Goal: Task Accomplishment & Management: Manage account settings

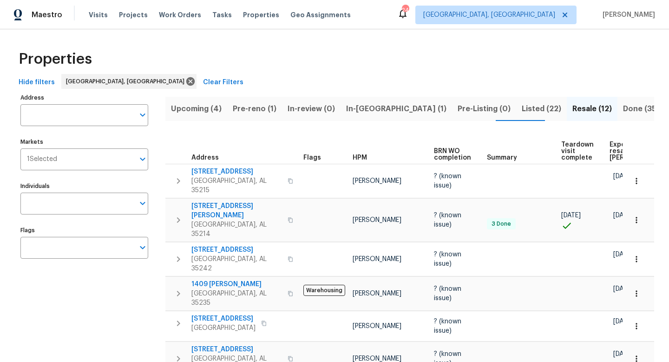
scroll to position [53, 0]
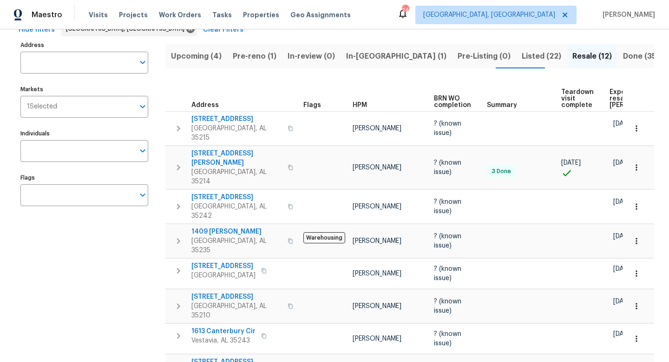
click at [522, 51] on span "Listed (22)" at bounding box center [542, 56] width 40 height 13
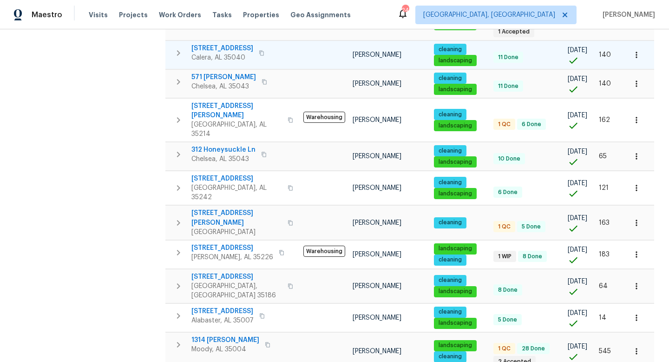
scroll to position [247, 0]
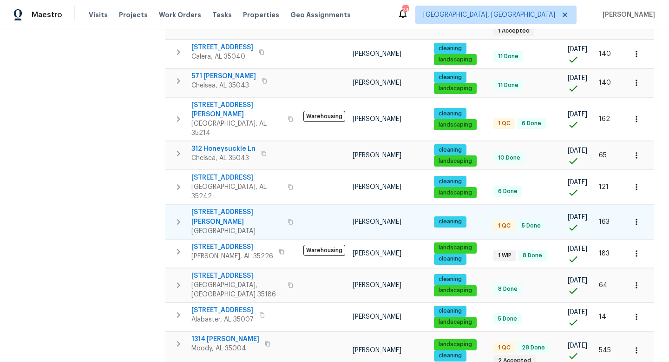
click at [218, 207] on span "[STREET_ADDRESS][PERSON_NAME]" at bounding box center [236, 216] width 91 height 19
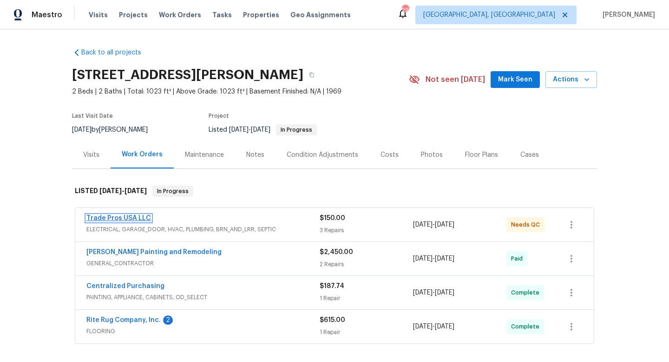
click at [102, 221] on link "Trade Pros USA LLC" at bounding box center [118, 218] width 65 height 7
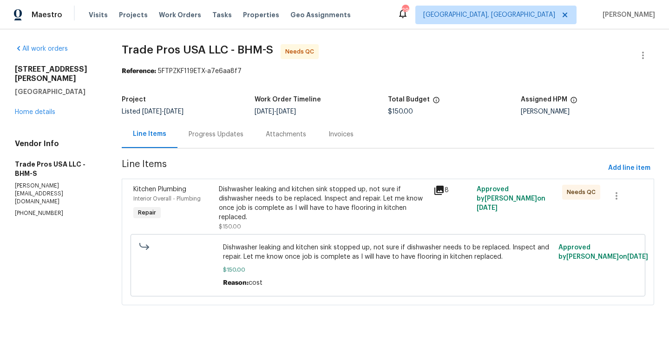
click at [267, 196] on div "Dishwasher leaking and kitchen sink stopped up, not sure if dishwasher needs to…" at bounding box center [323, 203] width 209 height 37
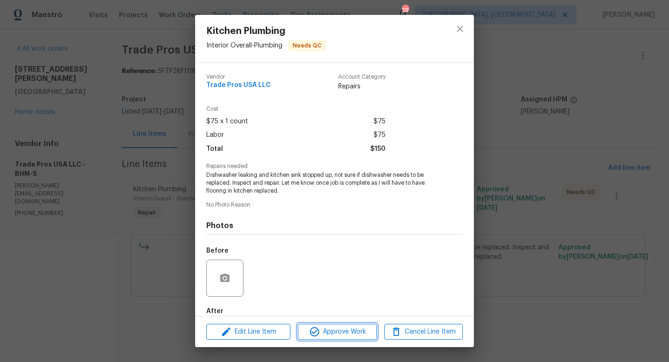
click at [324, 330] on span "Approve Work" at bounding box center [337, 332] width 73 height 12
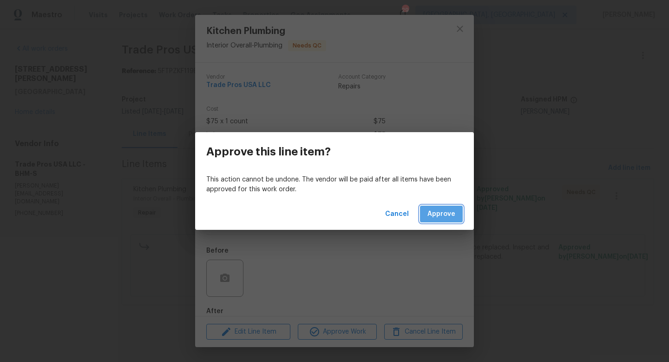
click at [437, 213] on span "Approve" at bounding box center [442, 214] width 28 height 12
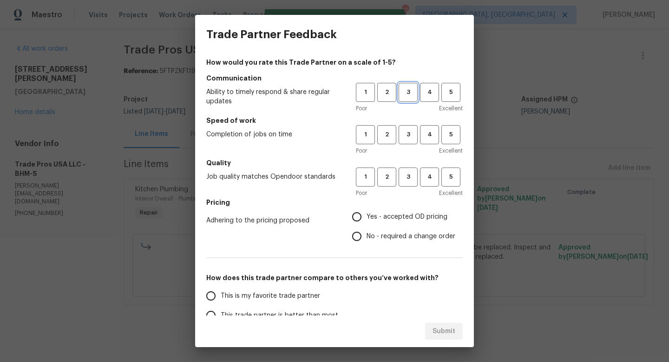
click at [409, 88] on span "3" at bounding box center [408, 92] width 17 height 11
click at [403, 135] on span "3" at bounding box center [408, 134] width 17 height 11
click at [405, 171] on button "3" at bounding box center [408, 176] width 19 height 19
click at [398, 229] on label "No - required a change order" at bounding box center [401, 236] width 108 height 20
click at [367, 229] on input "No - required a change order" at bounding box center [357, 236] width 20 height 20
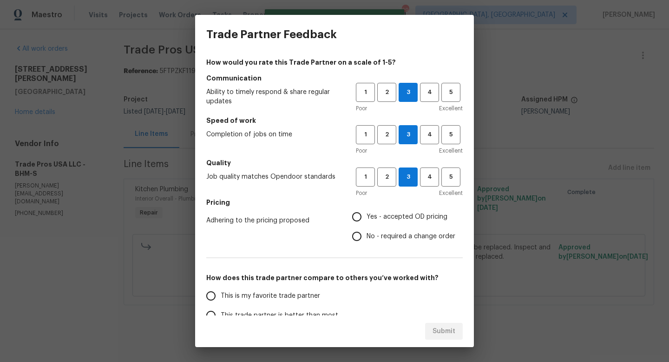
radio input "true"
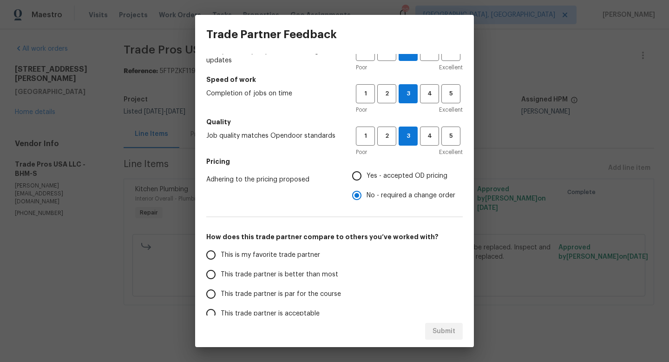
click at [277, 289] on span "This trade partner is par for the course" at bounding box center [281, 294] width 120 height 10
click at [221, 289] on input "This trade partner is par for the course" at bounding box center [211, 294] width 20 height 20
click at [432, 329] on button "Submit" at bounding box center [444, 331] width 38 height 17
radio input "true"
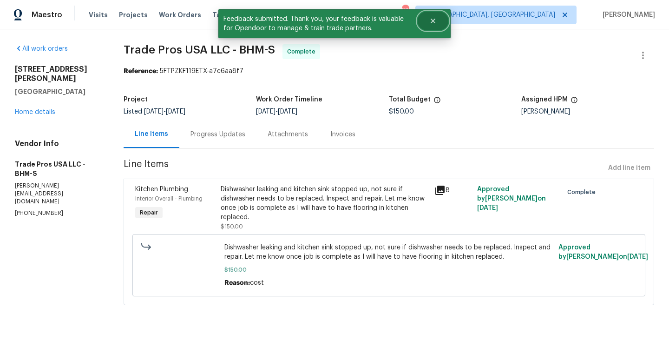
click at [429, 20] on button "Close" at bounding box center [433, 21] width 31 height 19
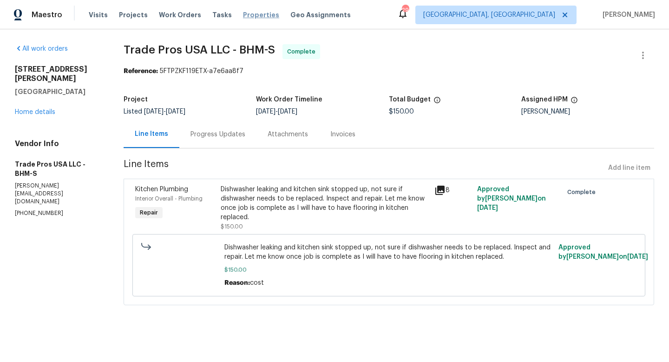
click at [249, 12] on span "Properties" at bounding box center [261, 14] width 36 height 9
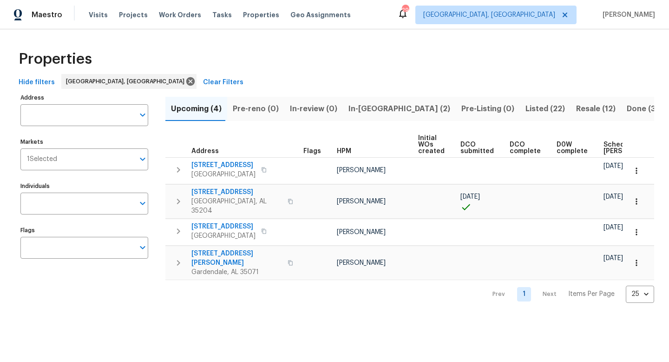
click at [526, 108] on span "Listed (22)" at bounding box center [546, 108] width 40 height 13
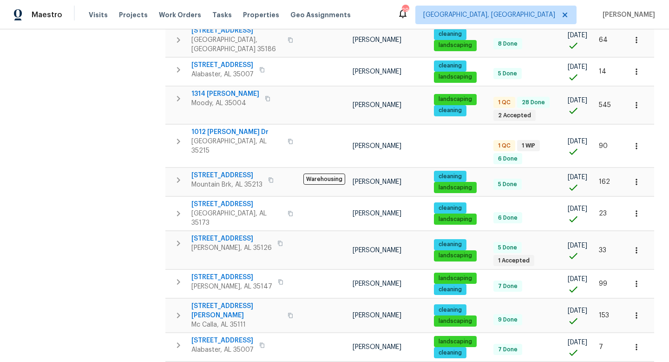
scroll to position [521, 0]
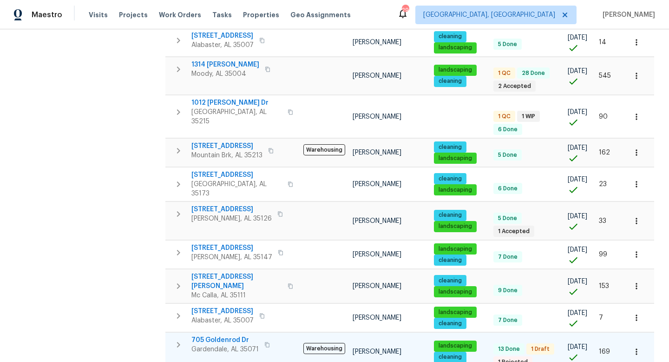
click at [211, 335] on span "705 Goldenrod Dr" at bounding box center [224, 339] width 67 height 9
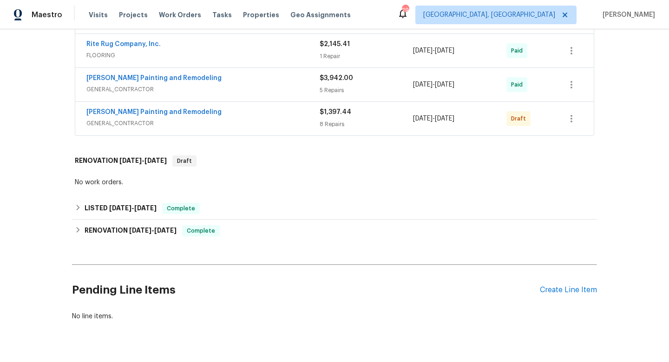
scroll to position [434, 0]
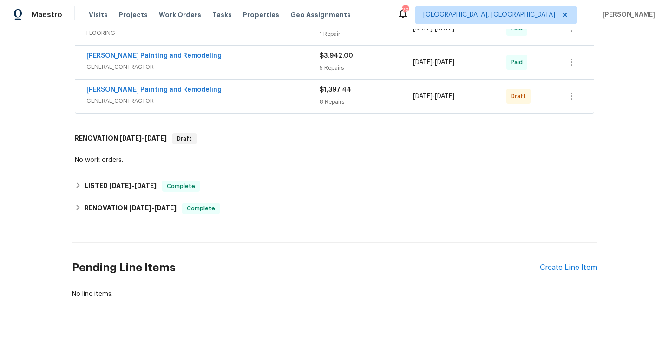
click at [260, 104] on span "GENERAL_CONTRACTOR" at bounding box center [202, 100] width 233 height 9
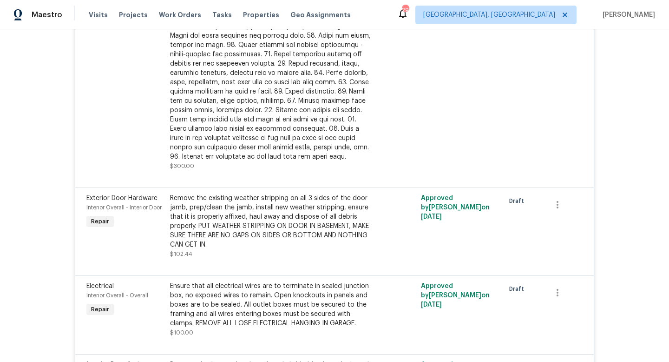
scroll to position [858, 0]
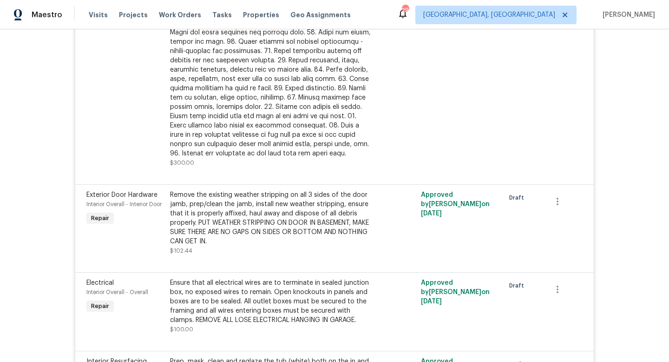
click at [264, 210] on div "Remove the existing weather stripping on all 3 sides of the door jamb, prep/cle…" at bounding box center [272, 218] width 204 height 56
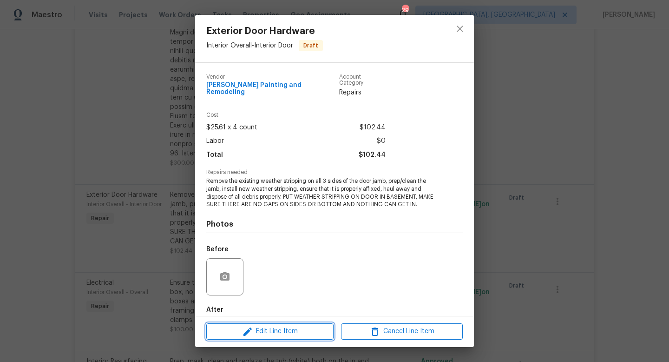
click at [258, 330] on span "Edit Line Item" at bounding box center [270, 331] width 122 height 12
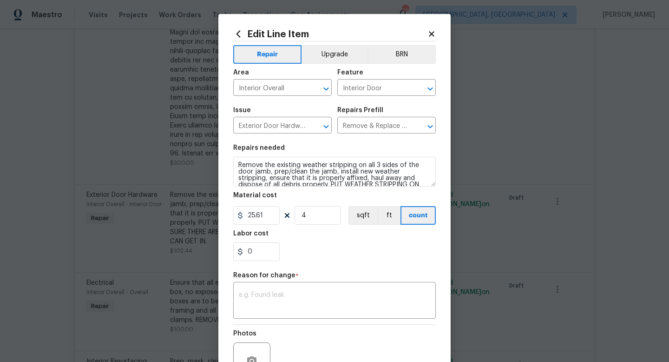
scroll to position [20, 0]
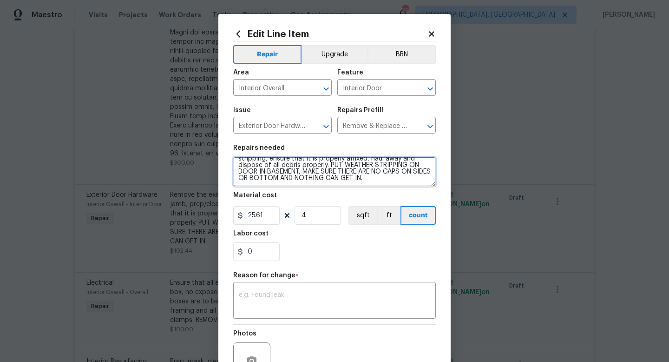
click at [379, 164] on textarea "Remove the existing weather stripping on all 3 sides of the door jamb, prep/cle…" at bounding box center [334, 172] width 203 height 30
click at [299, 172] on textarea "Remove the existing weather stripping on all 3 sides of the door jamb, prep/cle…" at bounding box center [334, 172] width 203 height 30
type textarea "Remove the existing weather stripping on all 3 sides of the door jamb, prep/cle…"
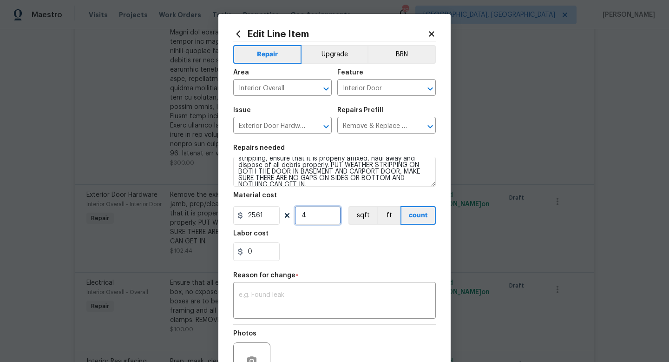
click at [323, 221] on input "4" at bounding box center [318, 215] width 46 height 19
type input "6"
click at [382, 245] on div "0" at bounding box center [334, 251] width 203 height 19
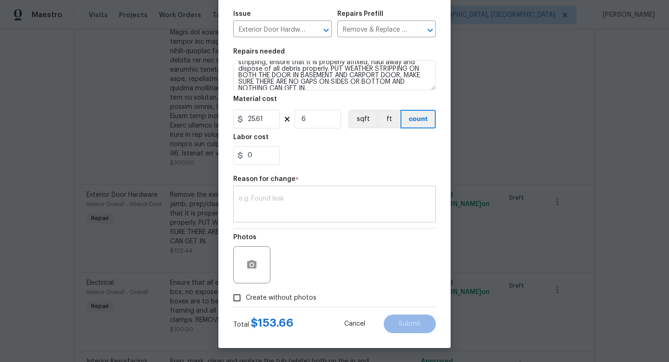
click at [321, 202] on textarea at bounding box center [334, 205] width 191 height 20
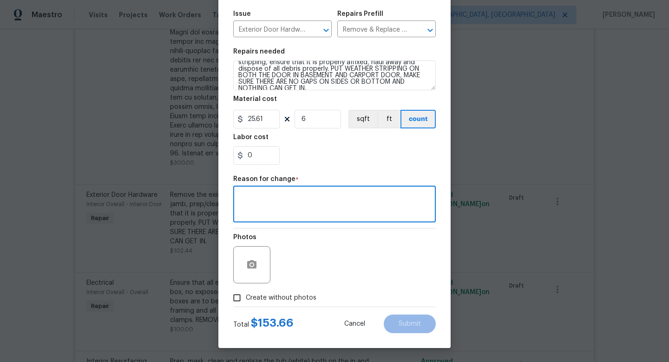
scroll to position [0, 0]
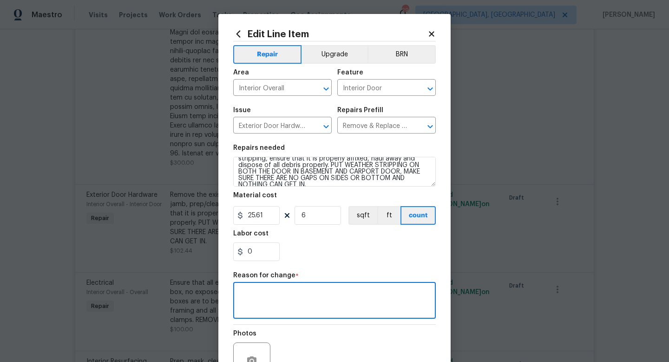
drag, startPoint x: 305, startPoint y: 314, endPoint x: 305, endPoint y: 299, distance: 14.4
click at [305, 312] on div "x ​" at bounding box center [334, 301] width 203 height 34
type textarea "S"
type textarea "scope"
click at [371, 256] on div "0" at bounding box center [334, 251] width 203 height 19
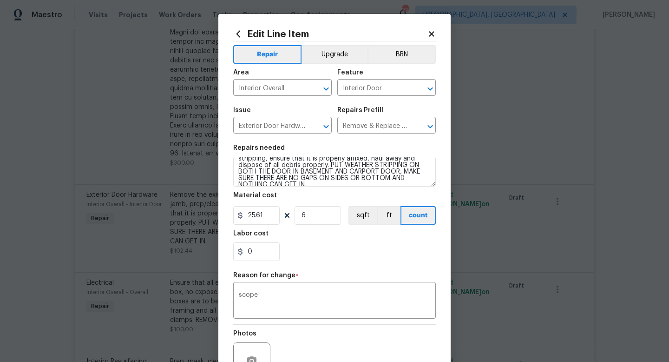
scroll to position [97, 0]
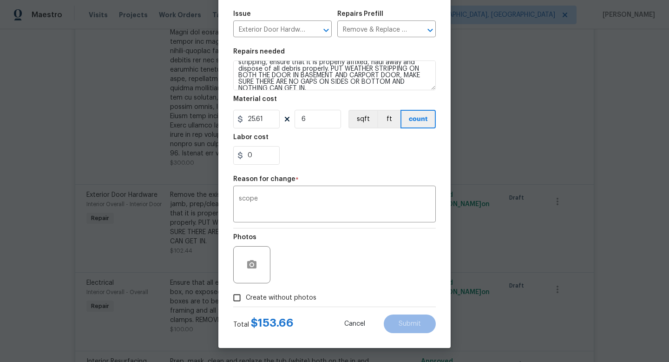
click at [288, 300] on span "Create without photos" at bounding box center [281, 298] width 71 height 10
click at [246, 300] on input "Create without photos" at bounding box center [237, 298] width 18 height 18
checkbox input "true"
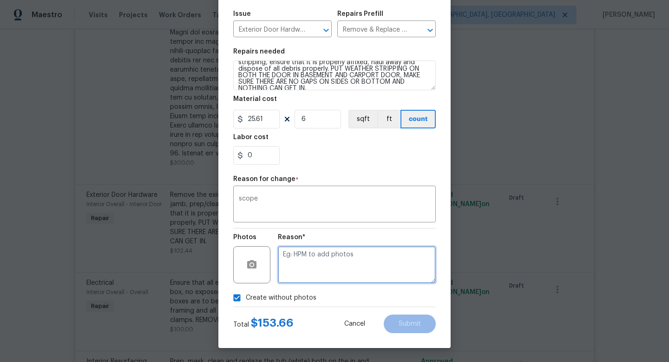
click at [341, 266] on textarea at bounding box center [357, 264] width 158 height 37
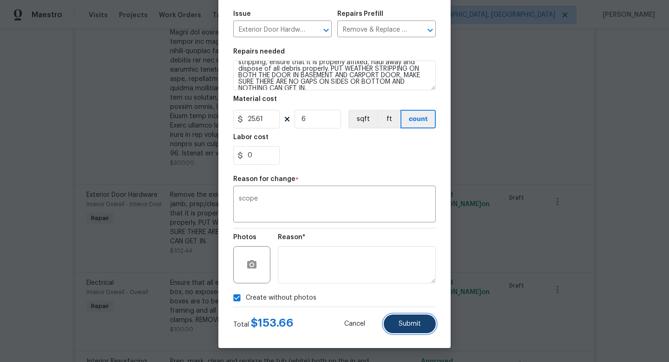
click at [414, 323] on span "Submit" at bounding box center [410, 323] width 22 height 7
type textarea "Remove the existing weather stripping on all 3 sides of the door jamb, prep/cle…"
type input "4"
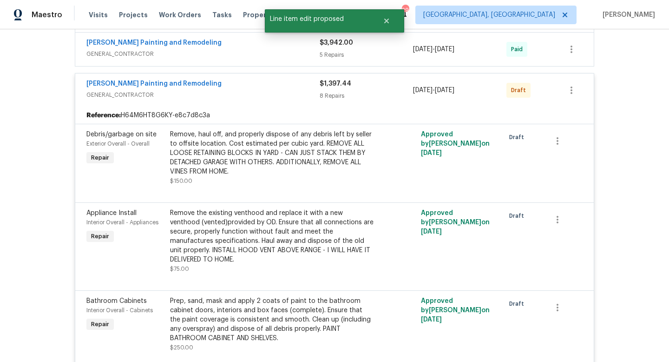
scroll to position [445, 0]
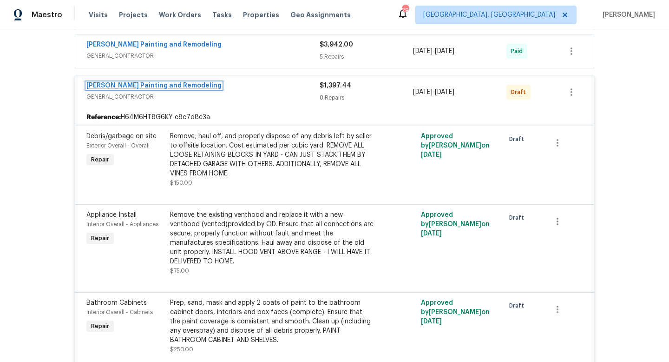
click at [103, 85] on link "[PERSON_NAME] Painting and Remodeling" at bounding box center [153, 85] width 135 height 7
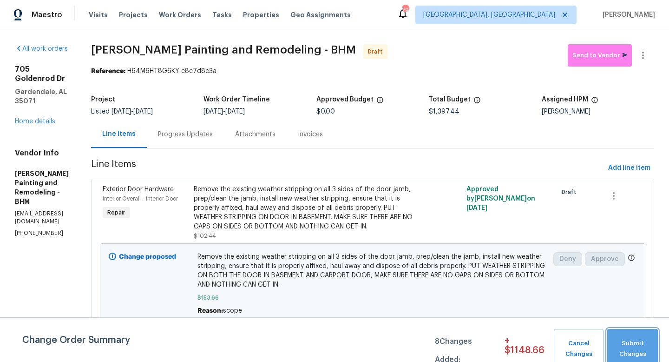
click at [637, 345] on span "Submit Changes" at bounding box center [632, 348] width 41 height 21
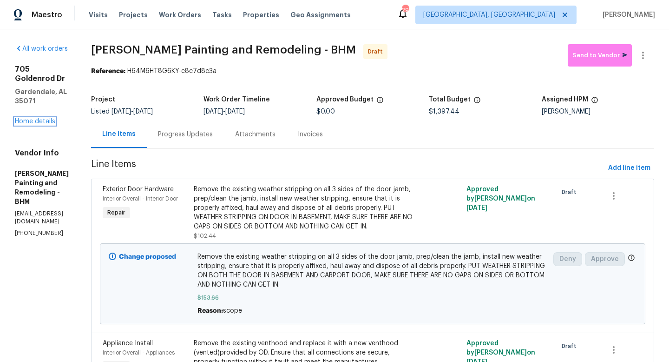
click at [28, 118] on link "Home details" at bounding box center [35, 121] width 40 height 7
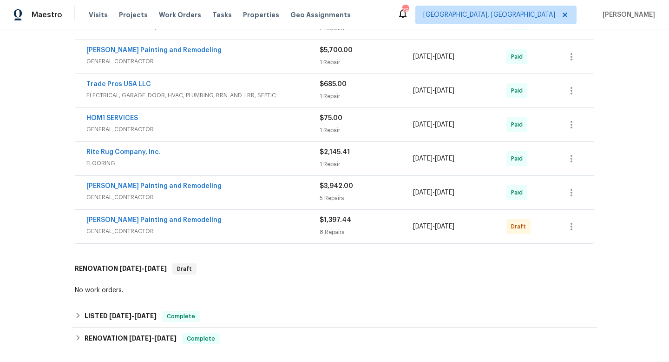
scroll to position [311, 0]
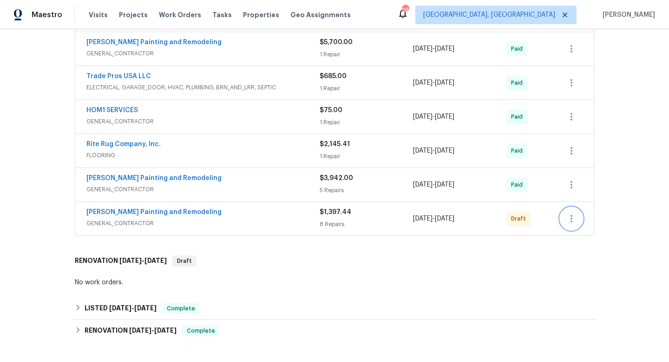
click at [572, 227] on button "button" at bounding box center [572, 218] width 22 height 22
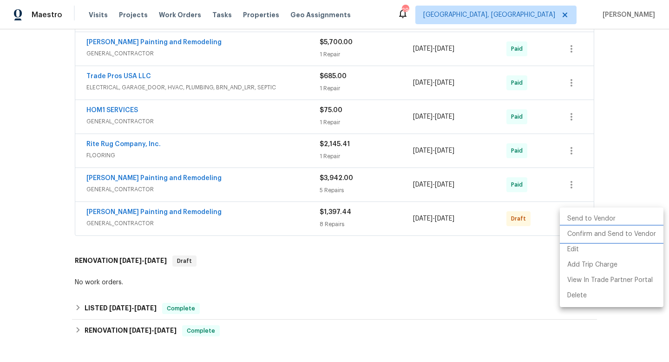
click at [575, 235] on li "Confirm and Send to Vendor" at bounding box center [612, 233] width 104 height 15
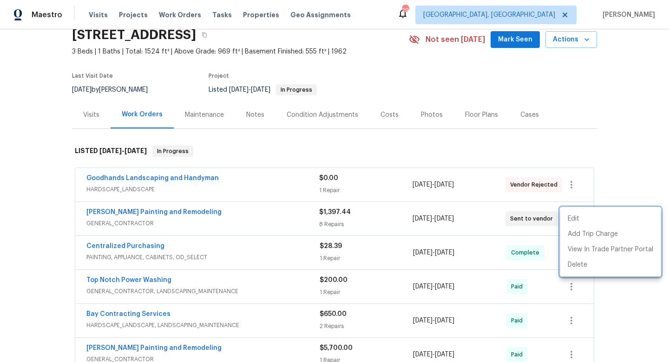
click at [632, 168] on div at bounding box center [334, 181] width 669 height 362
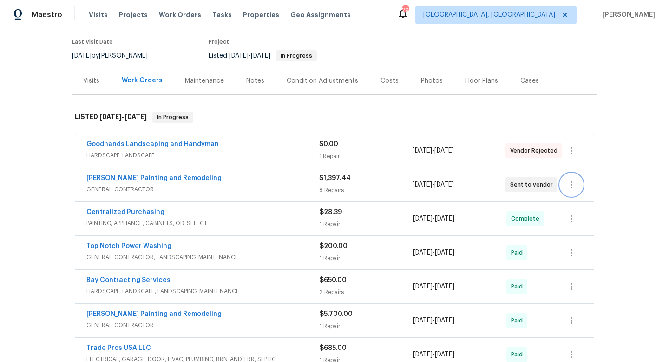
scroll to position [74, 0]
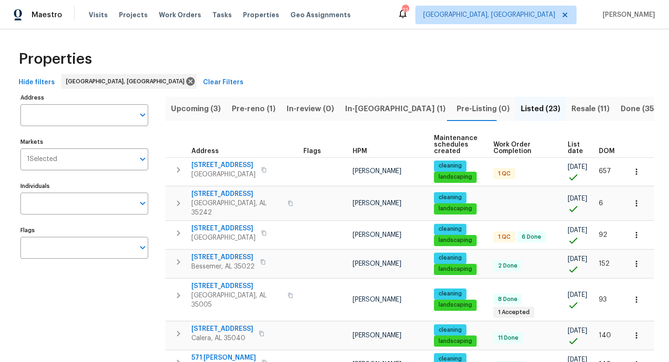
scroll to position [550, 0]
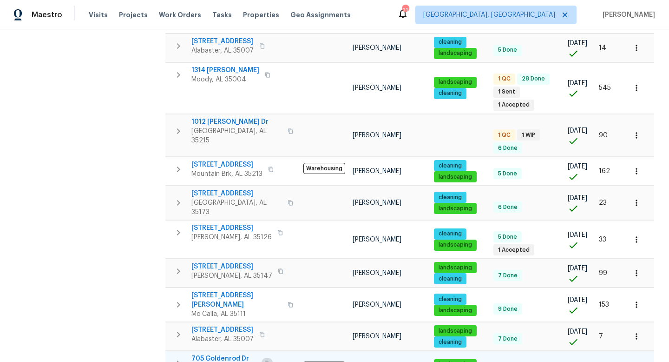
click at [264, 360] on icon "button" at bounding box center [267, 363] width 6 height 6
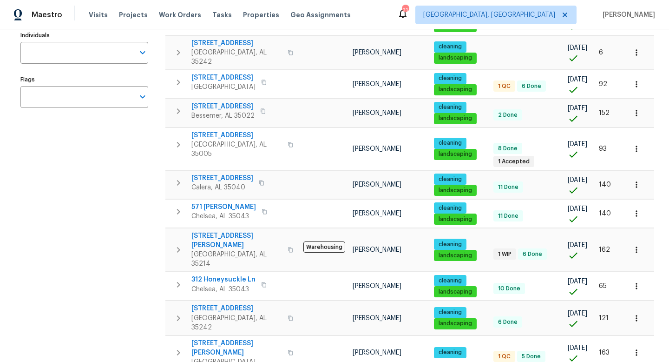
scroll to position [0, 0]
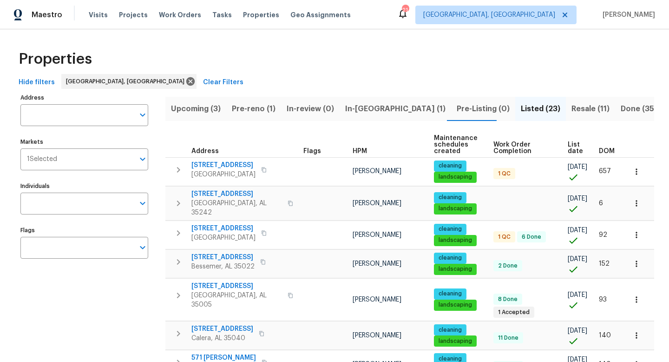
click at [367, 110] on span "In-[GEOGRAPHIC_DATA] (1)" at bounding box center [395, 108] width 100 height 13
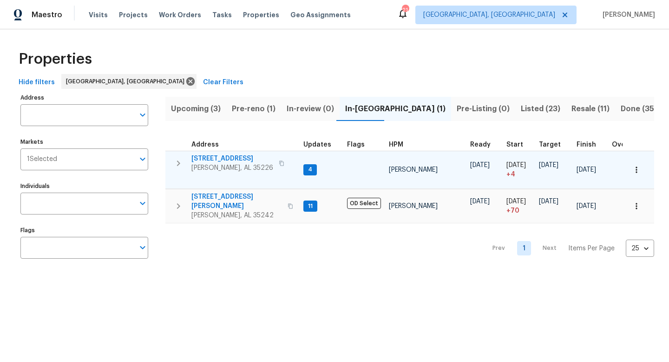
click at [209, 160] on span "2625 Montauk Rd" at bounding box center [232, 158] width 82 height 9
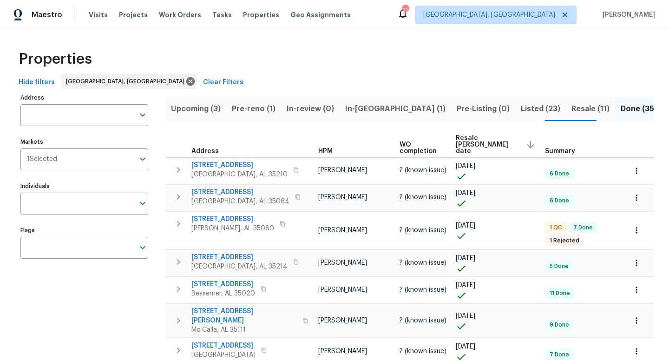
click at [515, 109] on button "Listed (23)" at bounding box center [540, 109] width 51 height 24
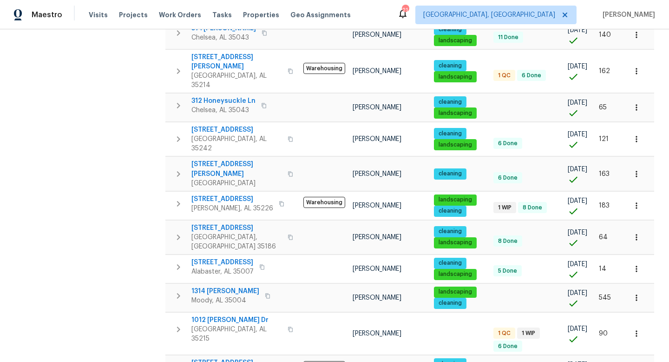
scroll to position [303, 0]
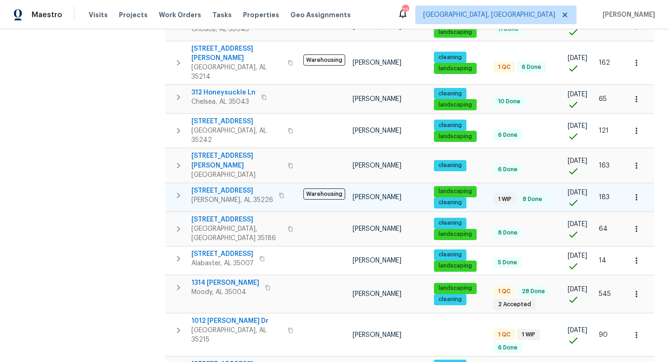
click at [279, 192] on icon "button" at bounding box center [281, 194] width 5 height 5
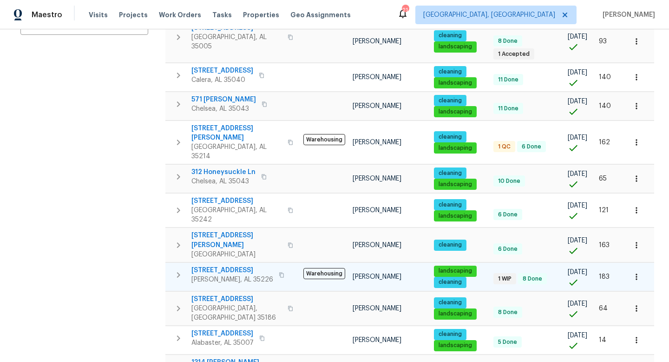
scroll to position [0, 0]
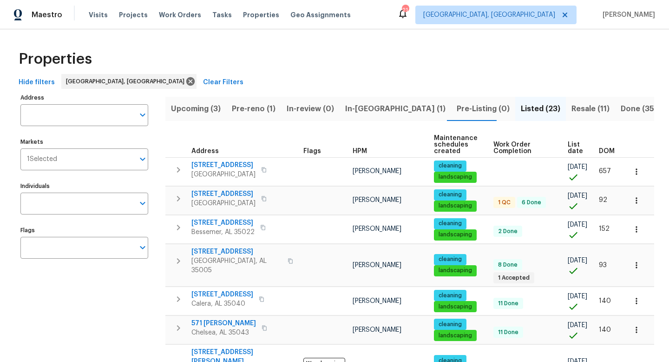
click at [572, 108] on span "Resale (11)" at bounding box center [591, 108] width 38 height 13
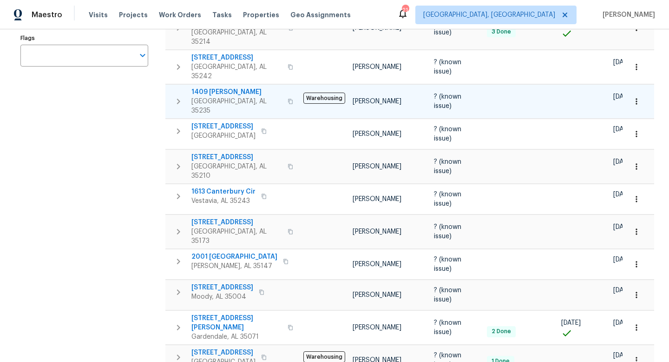
scroll to position [197, 0]
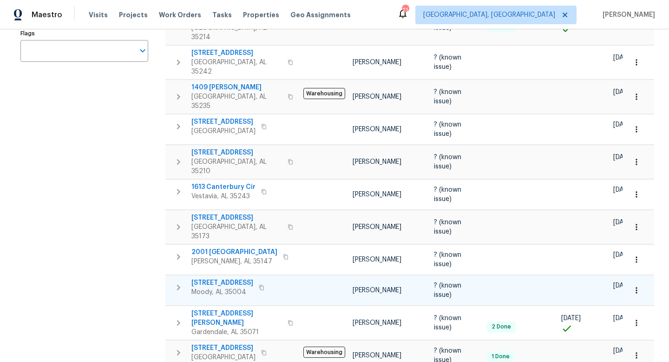
click at [216, 278] on span "[STREET_ADDRESS]" at bounding box center [222, 282] width 62 height 9
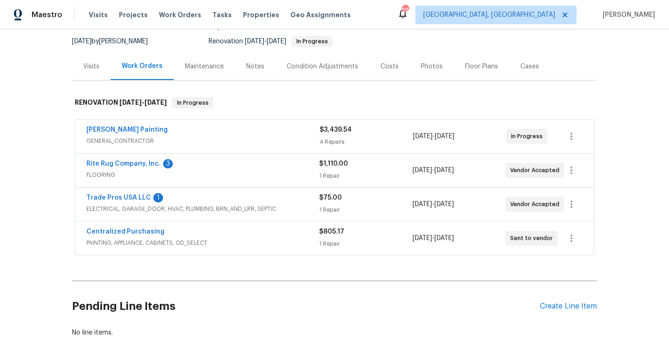
scroll to position [79, 0]
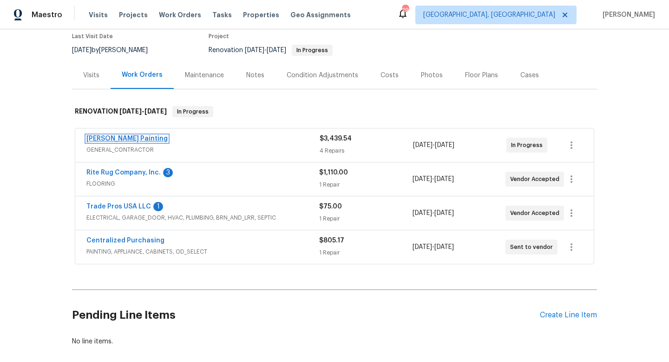
click at [97, 136] on link "[PERSON_NAME] Painting" at bounding box center [126, 138] width 81 height 7
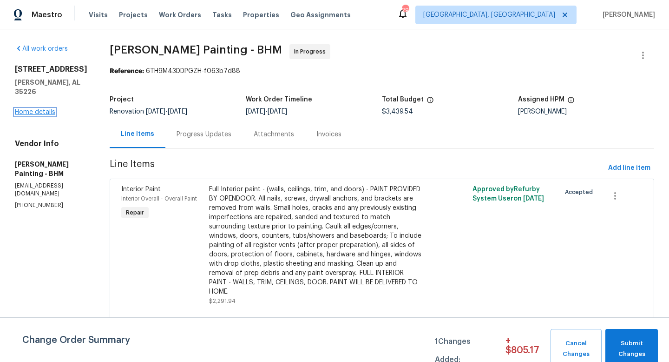
click at [37, 109] on link "Home details" at bounding box center [35, 112] width 40 height 7
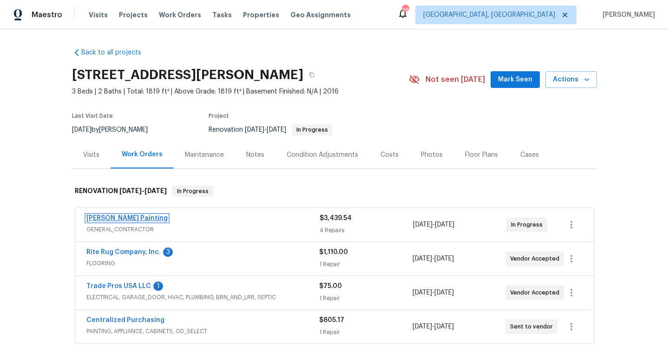
click at [114, 215] on link "[PERSON_NAME] Painting" at bounding box center [126, 218] width 81 height 7
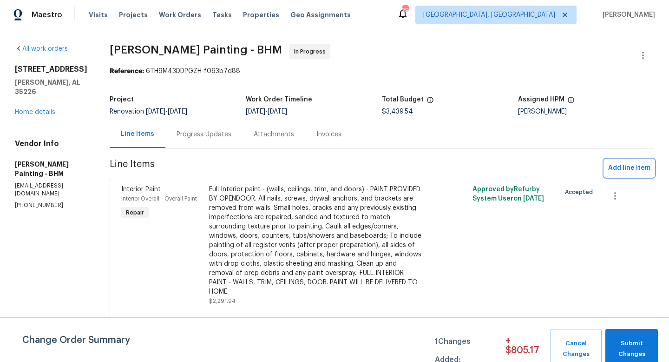
click at [611, 171] on span "Add line item" at bounding box center [629, 168] width 42 height 12
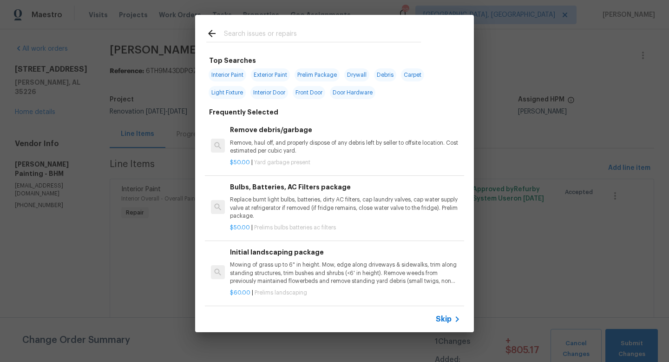
click at [277, 37] on input "text" at bounding box center [322, 35] width 197 height 14
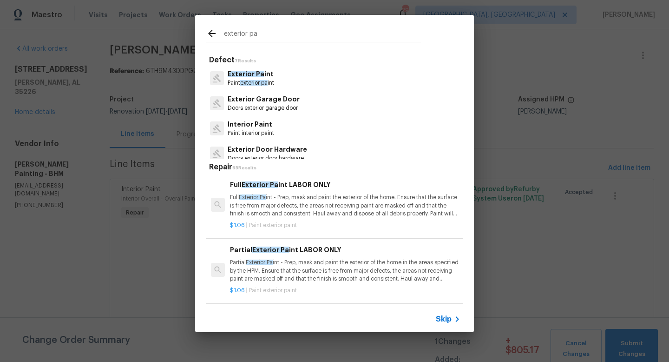
type input "exterior pa"
click at [260, 71] on span "Exterior Pa" at bounding box center [246, 74] width 37 height 7
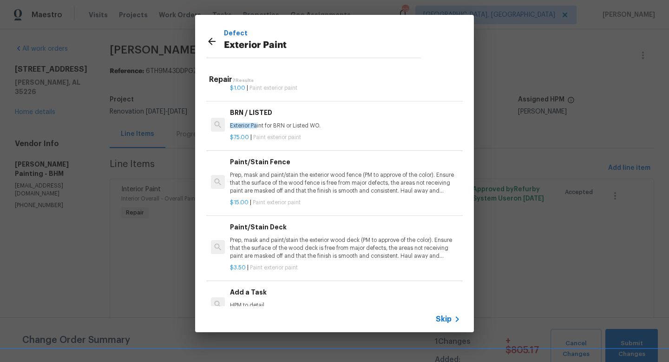
scroll to position [177, 0]
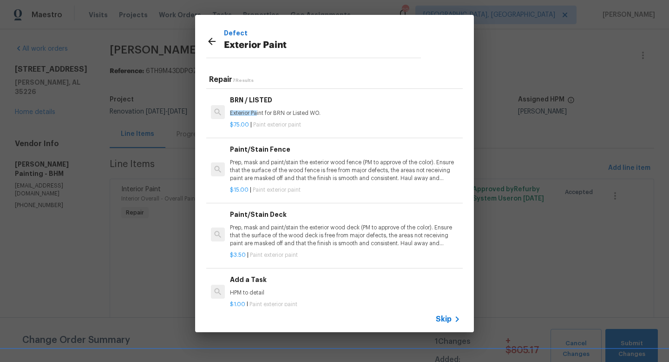
click at [248, 290] on p "HPM to detail" at bounding box center [345, 293] width 231 height 8
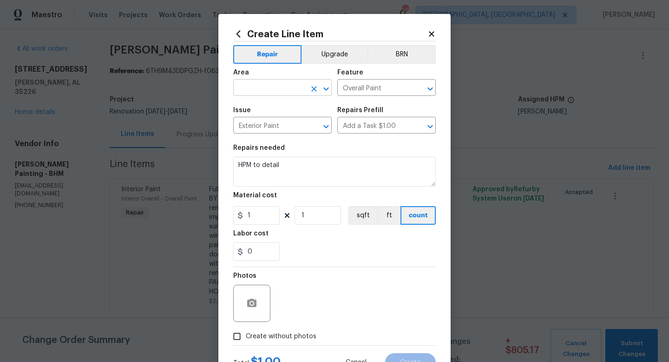
click at [263, 86] on input "text" at bounding box center [269, 88] width 73 height 14
click at [271, 128] on li "Exterior Overall" at bounding box center [282, 124] width 99 height 15
type input "Exterior Overall"
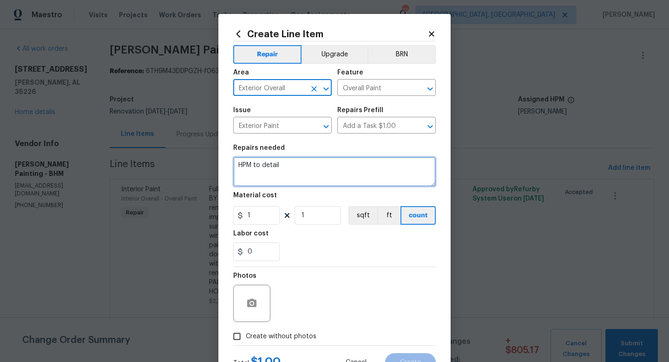
drag, startPoint x: 286, startPoint y: 171, endPoint x: 132, endPoint y: 145, distance: 155.6
click at [135, 145] on div "Create Line Item Repair Upgrade BRN Area Exterior Overall ​ Feature Overall Pai…" at bounding box center [334, 181] width 669 height 362
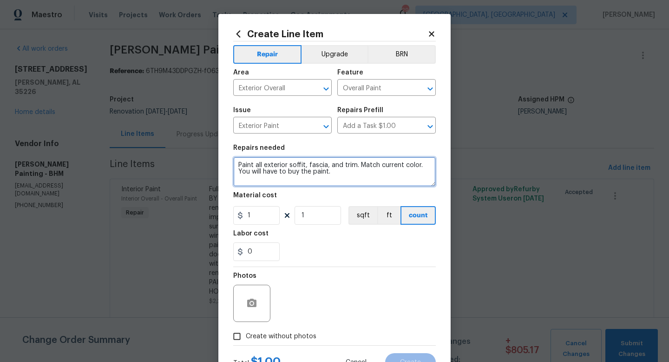
type textarea "Paint all exterior soffit, fascia, and trim. Match current color. You will have…"
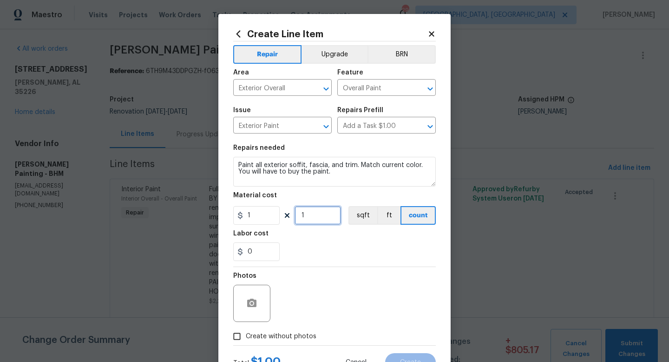
click at [307, 222] on input "1" at bounding box center [318, 215] width 46 height 19
type input "1819"
click at [371, 278] on div "Photos" at bounding box center [334, 297] width 203 height 60
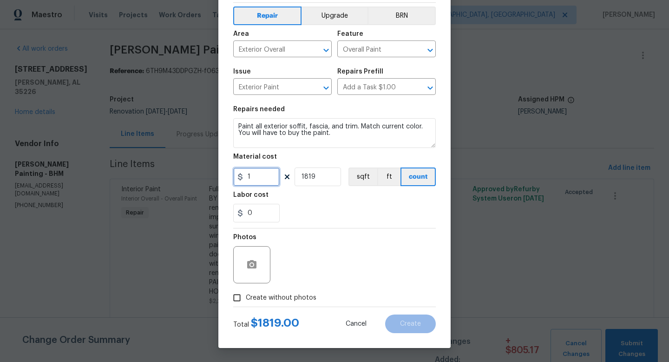
click at [265, 179] on input "1" at bounding box center [256, 176] width 46 height 19
drag, startPoint x: 322, startPoint y: 195, endPoint x: 243, endPoint y: 168, distance: 83.3
click at [245, 170] on section "Repairs needed Paint all exterior soffit, fascia, and trim. Match current color…" at bounding box center [334, 163] width 203 height 127
click at [310, 202] on div "Labor cost" at bounding box center [334, 197] width 203 height 12
click at [319, 178] on input "1819" at bounding box center [318, 176] width 46 height 19
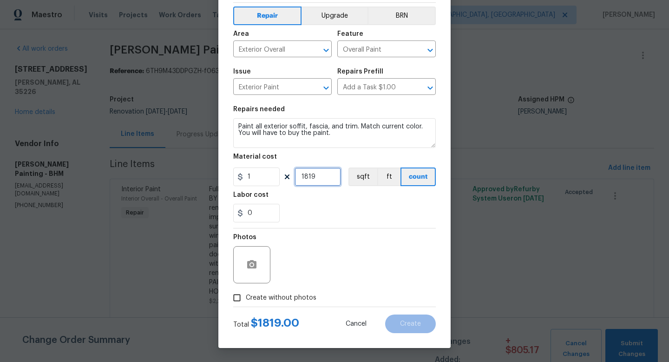
click at [319, 178] on input "1819" at bounding box center [318, 176] width 46 height 19
click at [268, 295] on span "Create without photos" at bounding box center [281, 298] width 71 height 10
click at [246, 295] on input "Create without photos" at bounding box center [237, 298] width 18 height 18
checkbox input "true"
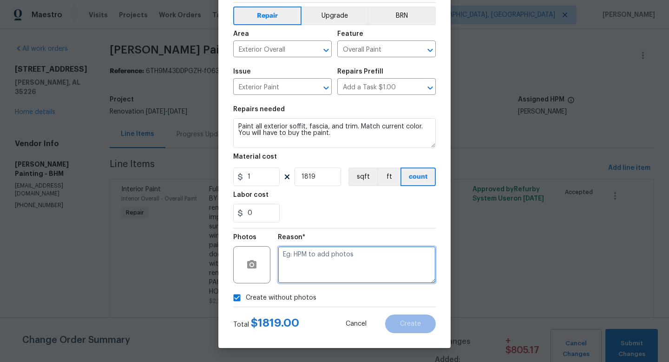
drag, startPoint x: 316, startPoint y: 264, endPoint x: 318, endPoint y: 253, distance: 10.5
click at [316, 262] on textarea at bounding box center [357, 264] width 158 height 37
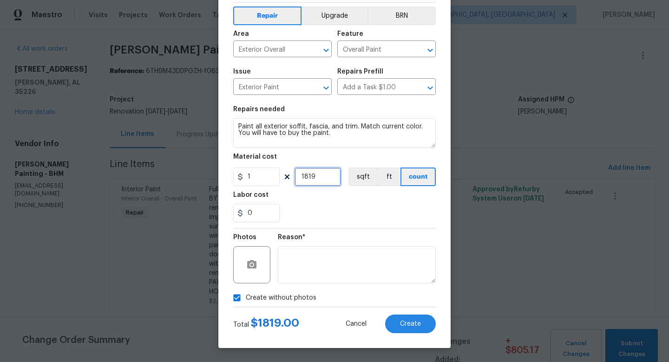
click at [323, 175] on input "1819" at bounding box center [318, 176] width 46 height 19
type input "1550"
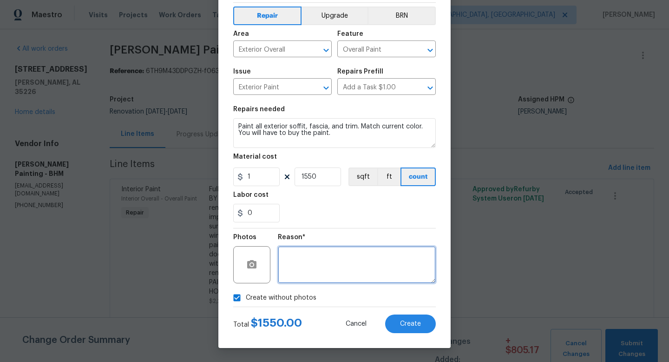
click at [364, 255] on textarea at bounding box center [357, 264] width 158 height 37
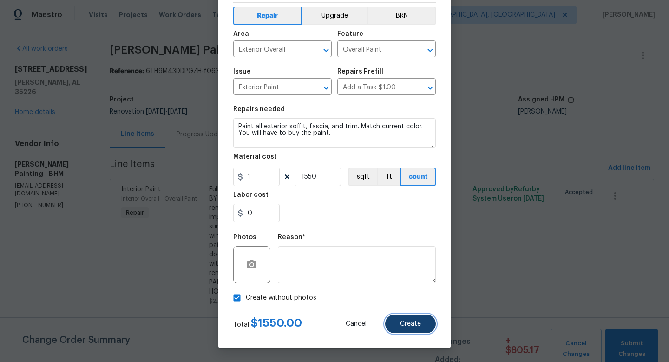
click at [406, 320] on span "Create" at bounding box center [410, 323] width 21 height 7
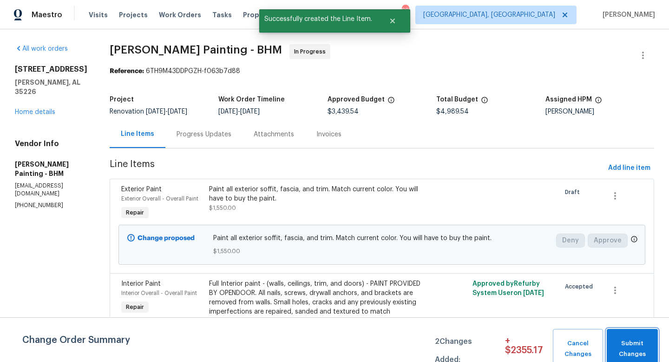
click at [623, 340] on span "Submit Changes" at bounding box center [633, 348] width 42 height 21
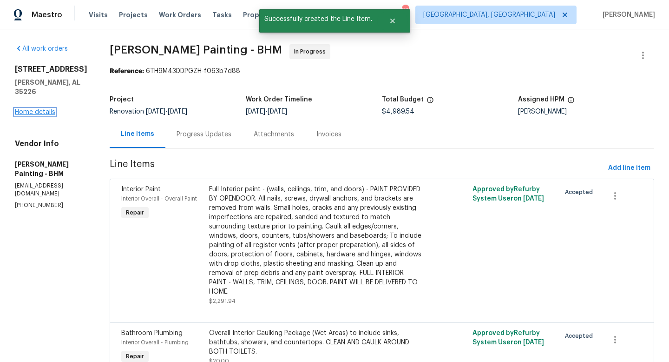
click at [48, 109] on link "Home details" at bounding box center [35, 112] width 40 height 7
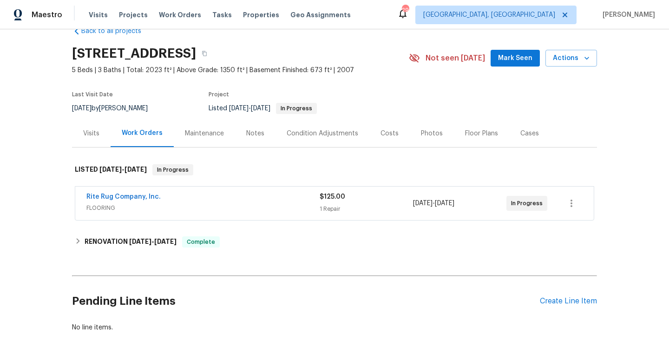
scroll to position [23, 0]
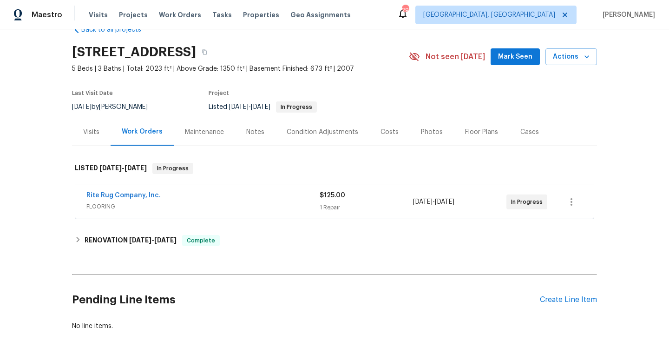
click at [184, 207] on span "FLOORING" at bounding box center [202, 206] width 233 height 9
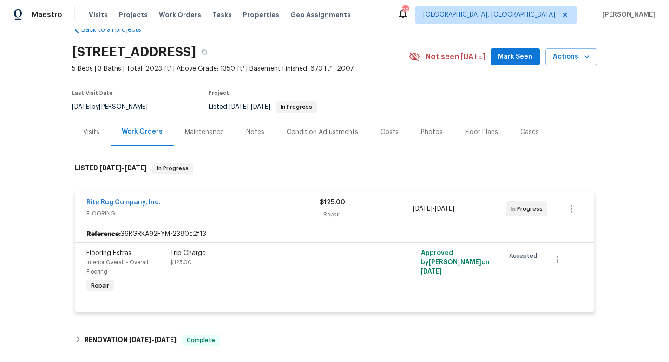
click at [205, 204] on div "Rite Rug Company, Inc." at bounding box center [202, 203] width 233 height 11
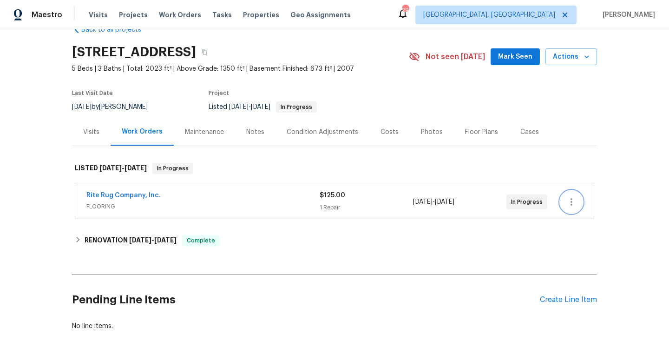
click at [573, 201] on icon "button" at bounding box center [571, 201] width 11 height 11
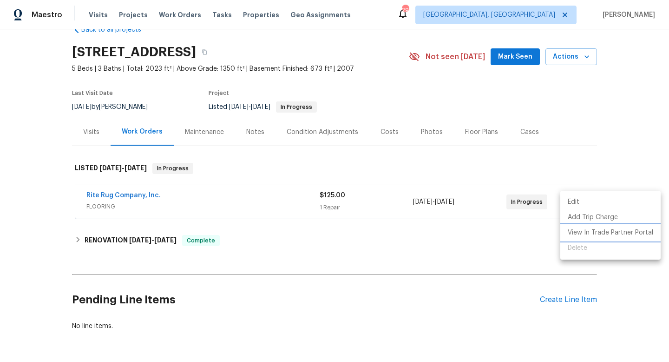
click at [581, 230] on li "View In Trade Partner Portal" at bounding box center [611, 232] width 100 height 15
click at [314, 194] on div at bounding box center [334, 181] width 669 height 362
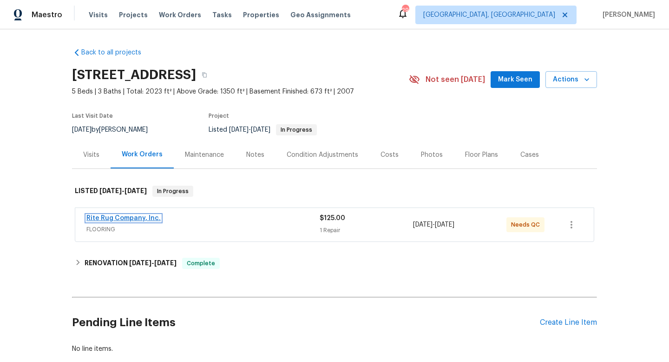
click at [119, 218] on link "Rite Rug Company, Inc." at bounding box center [123, 218] width 74 height 7
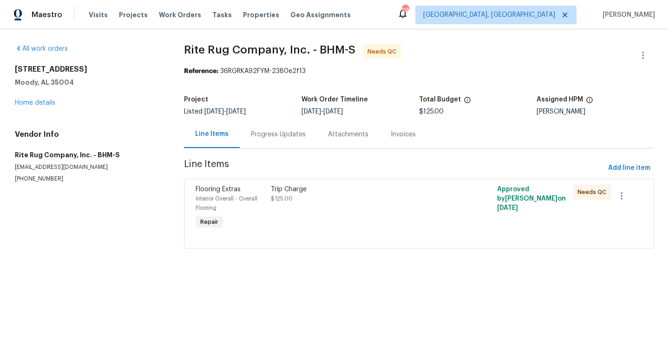
click at [287, 196] on div "Trip Charge $125.00" at bounding box center [362, 194] width 183 height 19
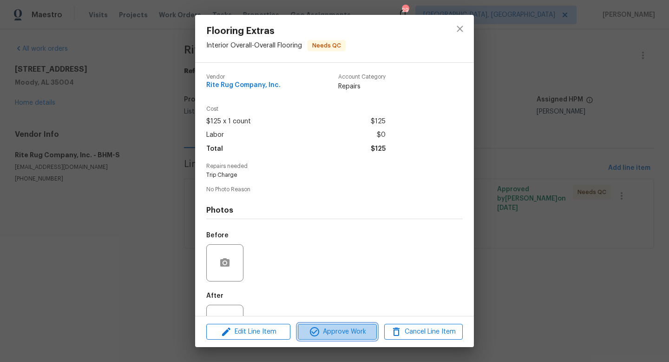
click at [357, 331] on span "Approve Work" at bounding box center [337, 332] width 73 height 12
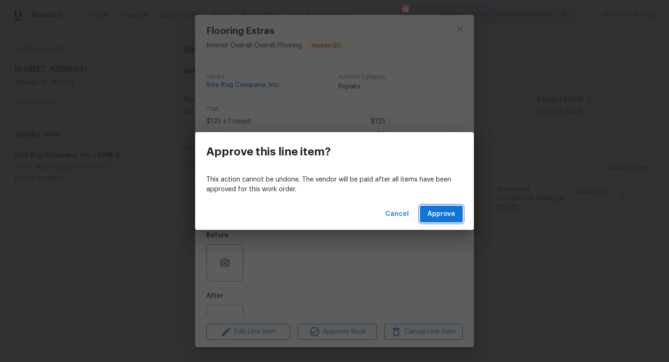
click at [429, 211] on span "Approve" at bounding box center [442, 214] width 28 height 12
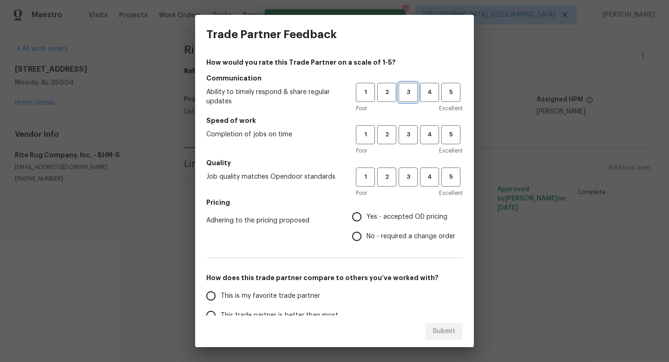
click at [406, 97] on span "3" at bounding box center [408, 92] width 17 height 11
click at [410, 141] on button "3" at bounding box center [408, 134] width 19 height 19
click at [411, 178] on span "3" at bounding box center [408, 177] width 17 height 11
click at [397, 212] on span "Yes - accepted OD pricing" at bounding box center [407, 217] width 81 height 10
click at [367, 212] on input "Yes - accepted OD pricing" at bounding box center [357, 217] width 20 height 20
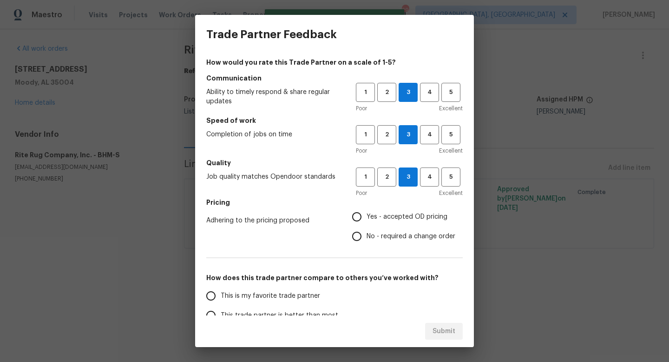
radio input "true"
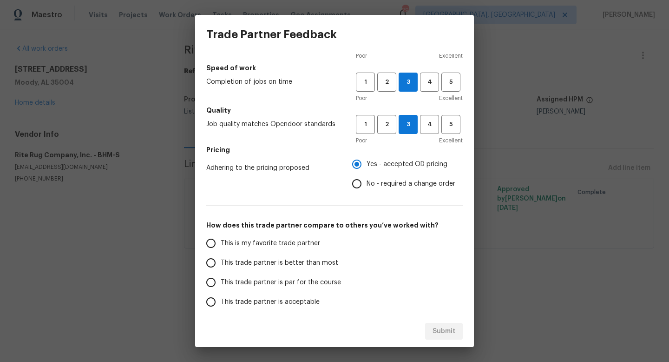
click at [289, 286] on span "This trade partner is par for the course" at bounding box center [281, 282] width 120 height 10
click at [221, 286] on input "This trade partner is par for the course" at bounding box center [211, 282] width 20 height 20
click at [448, 335] on span "Submit" at bounding box center [444, 331] width 23 height 12
radio input "true"
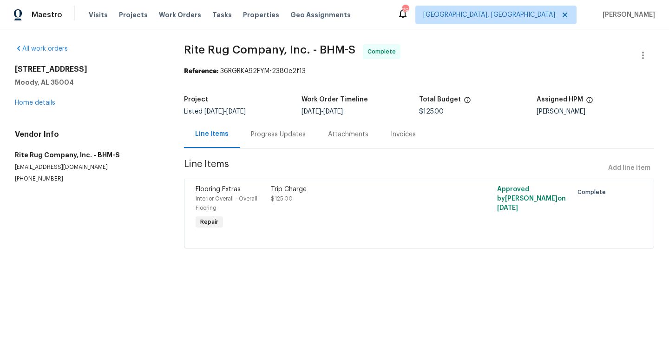
radio input "false"
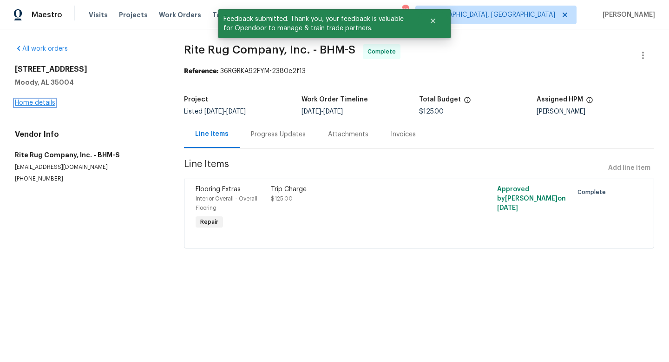
click at [33, 102] on link "Home details" at bounding box center [35, 102] width 40 height 7
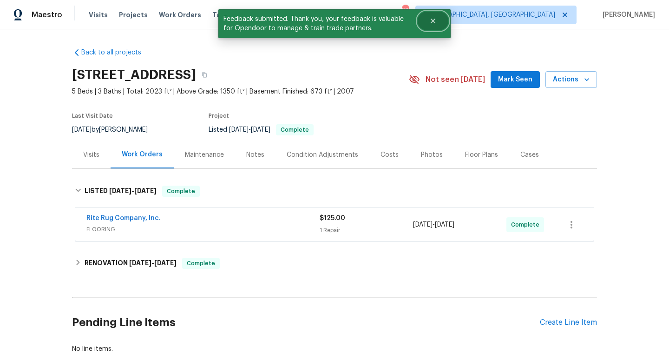
click at [435, 20] on icon "Close" at bounding box center [432, 20] width 7 height 7
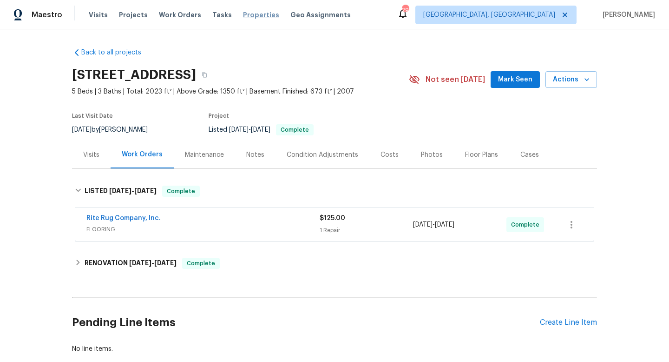
click at [244, 13] on span "Properties" at bounding box center [261, 14] width 36 height 9
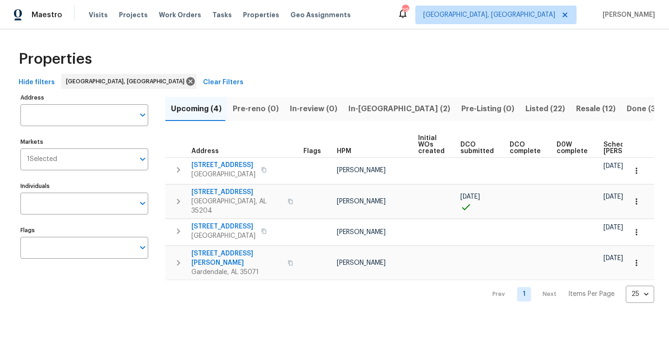
click at [576, 107] on span "Resale (12)" at bounding box center [596, 108] width 40 height 13
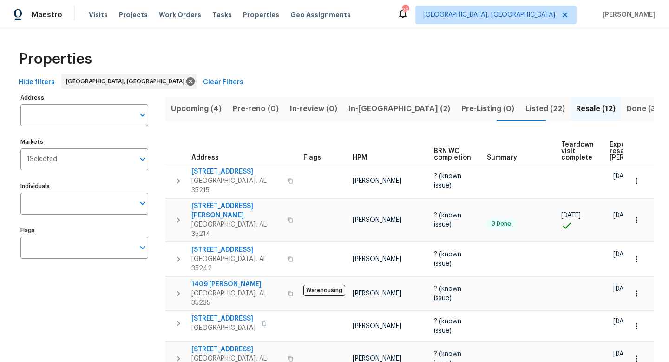
click at [526, 110] on span "Listed (22)" at bounding box center [546, 108] width 40 height 13
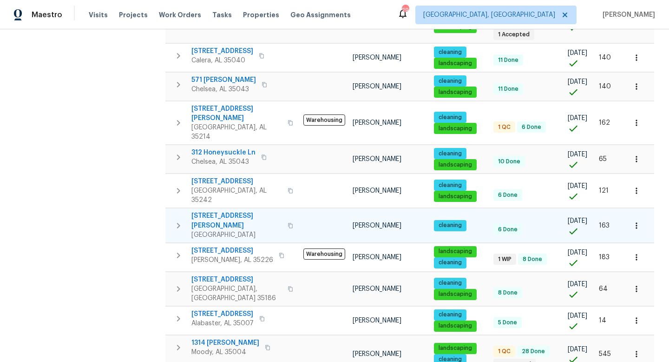
scroll to position [246, 0]
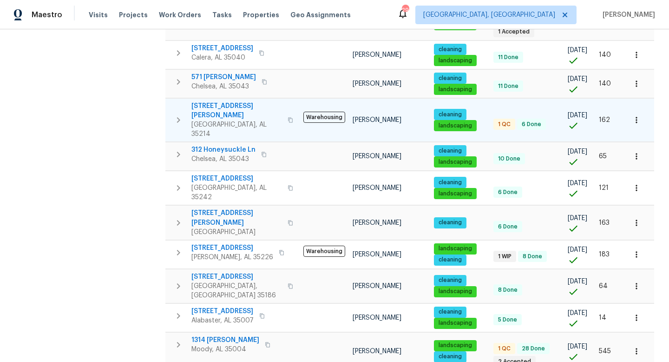
click at [207, 101] on span "[STREET_ADDRESS][PERSON_NAME]" at bounding box center [236, 110] width 91 height 19
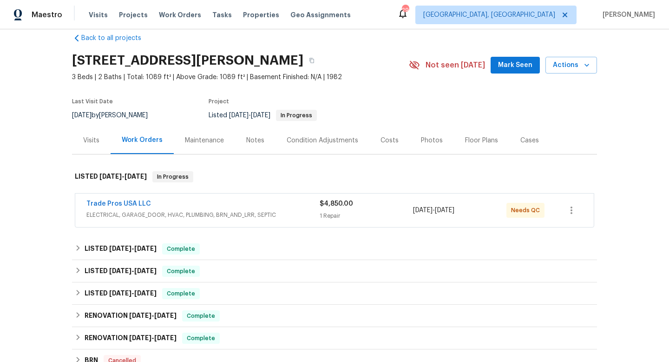
scroll to position [15, 0]
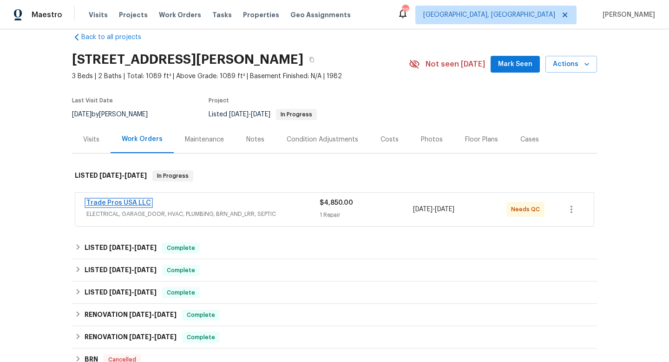
click at [126, 200] on link "Trade Pros USA LLC" at bounding box center [118, 202] width 65 height 7
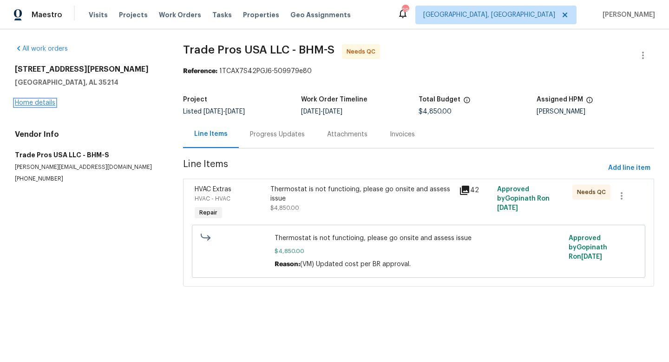
click at [40, 104] on link "Home details" at bounding box center [35, 102] width 40 height 7
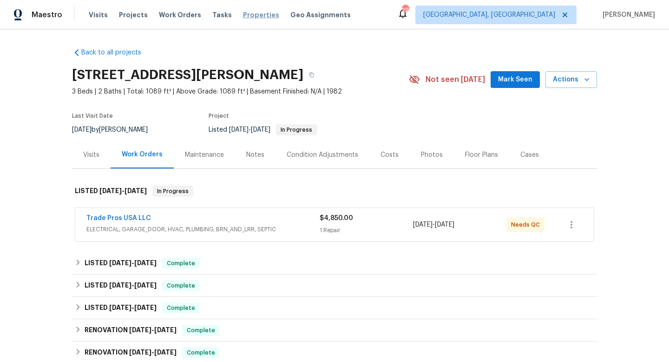
click at [251, 14] on span "Properties" at bounding box center [261, 14] width 36 height 9
